Goal: Information Seeking & Learning: Learn about a topic

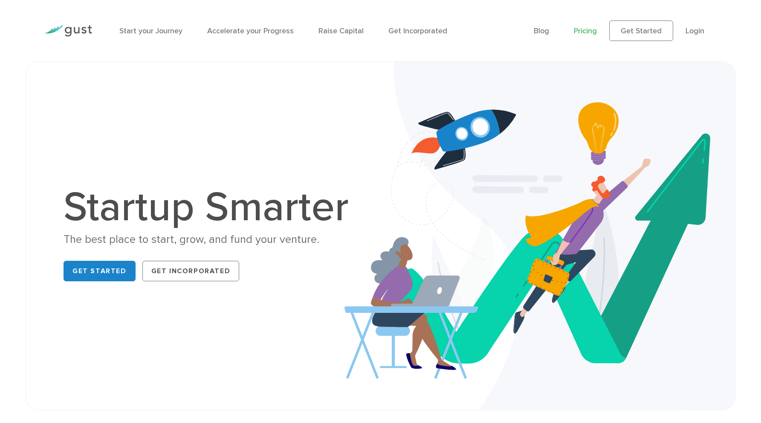
click at [586, 34] on link "Pricing" at bounding box center [585, 30] width 23 height 9
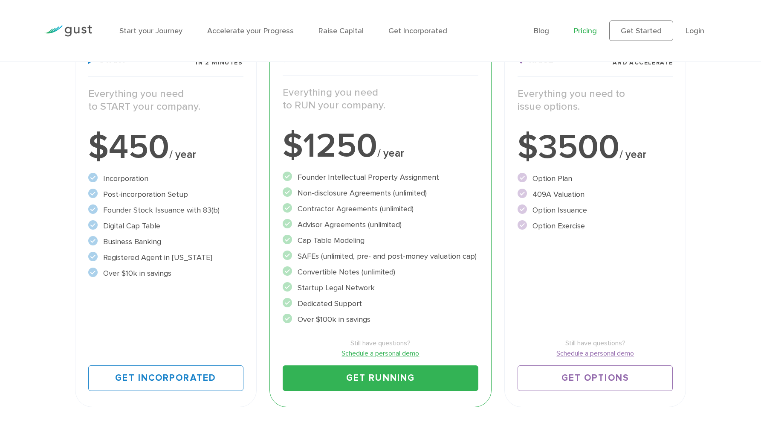
scroll to position [152, 0]
click at [326, 289] on li "Startup Legal Network" at bounding box center [381, 288] width 196 height 12
click at [547, 194] on li "409A Valuation" at bounding box center [595, 195] width 155 height 12
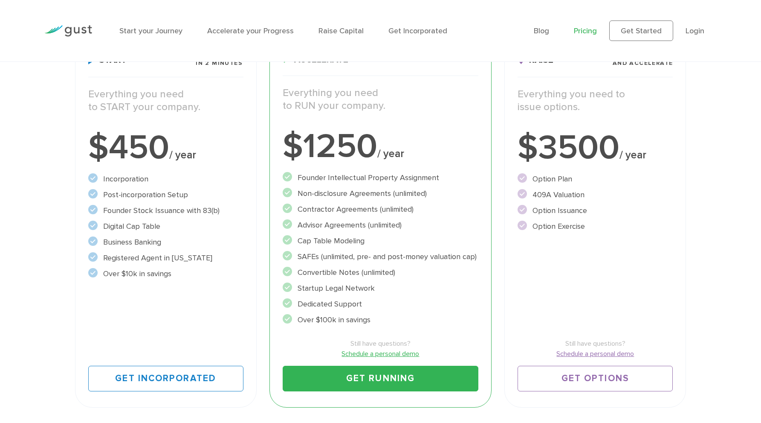
click at [547, 194] on li "409A Valuation" at bounding box center [595, 195] width 155 height 12
copy ul "409A Valuation"
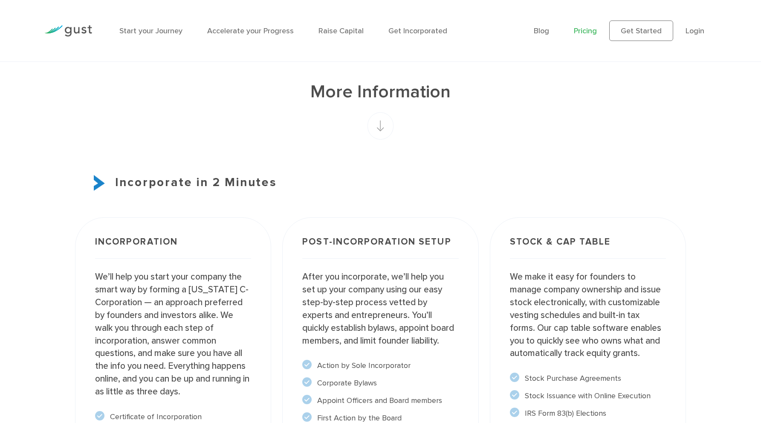
scroll to position [0, 0]
